Goal: Navigation & Orientation: Find specific page/section

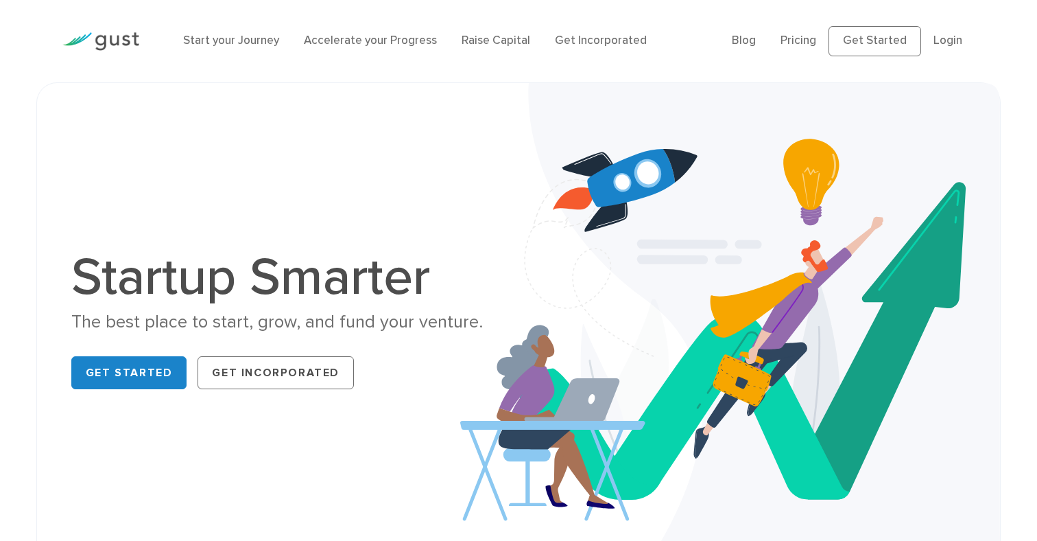
click at [434, 321] on div "The best place to start, grow, and fund your venture." at bounding box center [289, 322] width 437 height 24
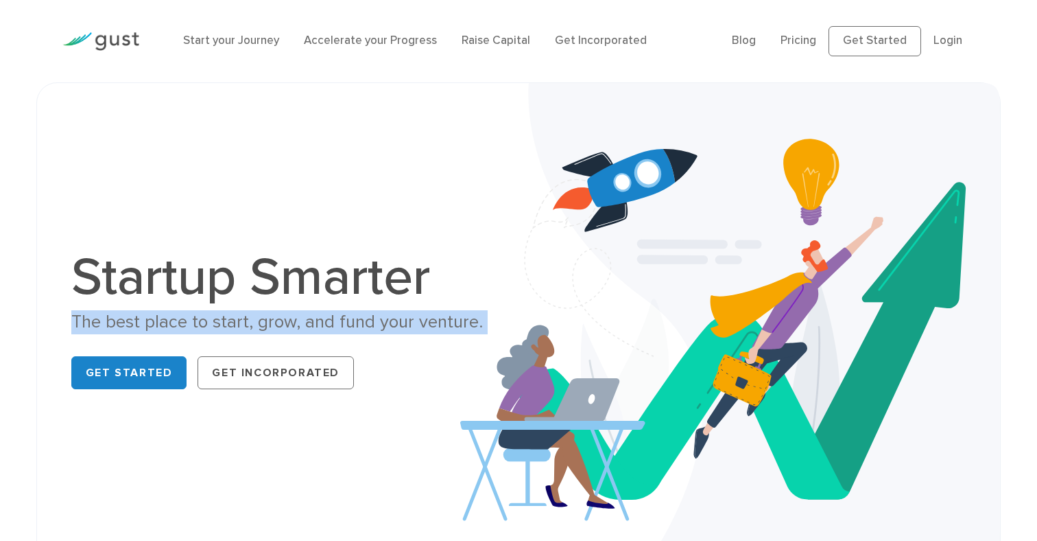
click at [434, 321] on div "The best place to start, grow, and fund your venture." at bounding box center [289, 322] width 437 height 24
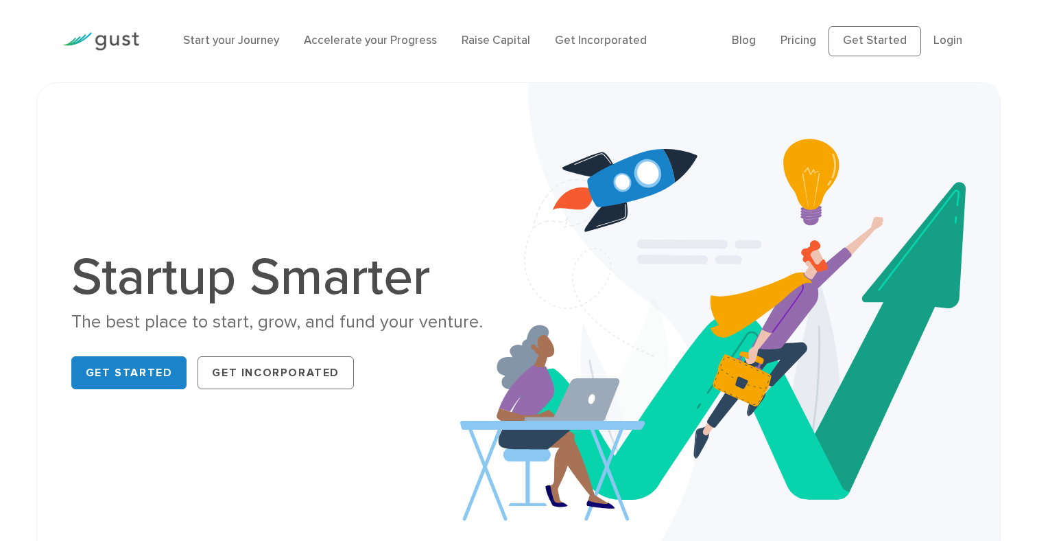
click at [380, 53] on div "Start your Journey Accelerate your Progress Raise Capital Get Incorporated" at bounding box center [448, 41] width 550 height 45
click at [380, 46] on link "Accelerate your Progress" at bounding box center [370, 41] width 133 height 14
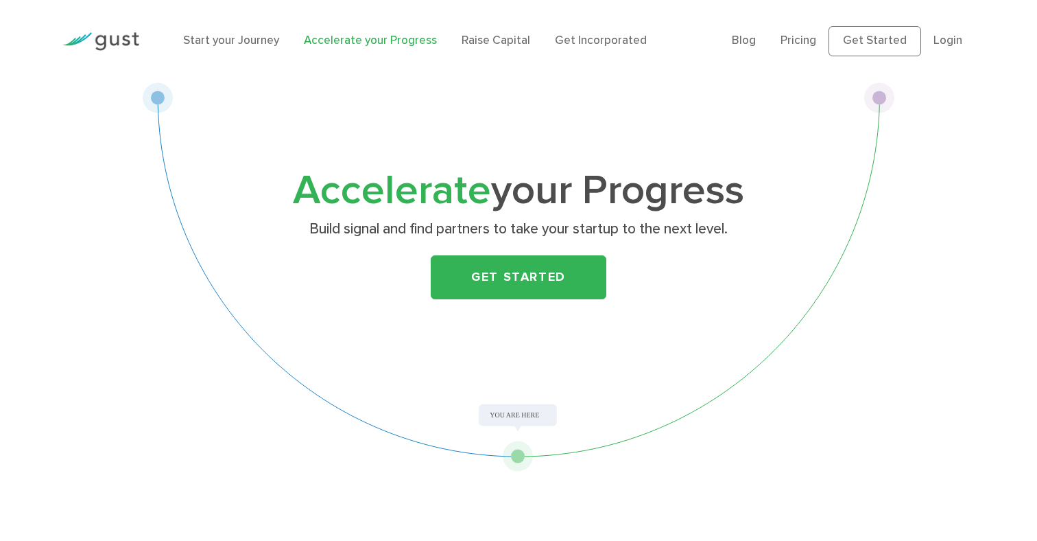
click at [519, 53] on div "Start your Journey Accelerate your Progress Raise Capital Get Incorporated" at bounding box center [448, 41] width 550 height 45
